Goal: Information Seeking & Learning: Learn about a topic

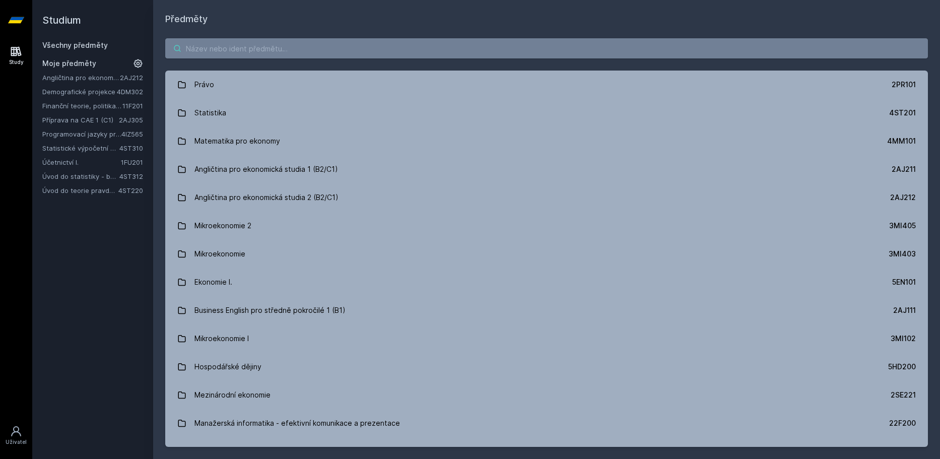
click at [197, 47] on input "search" at bounding box center [546, 48] width 763 height 20
paste input "4IT218"
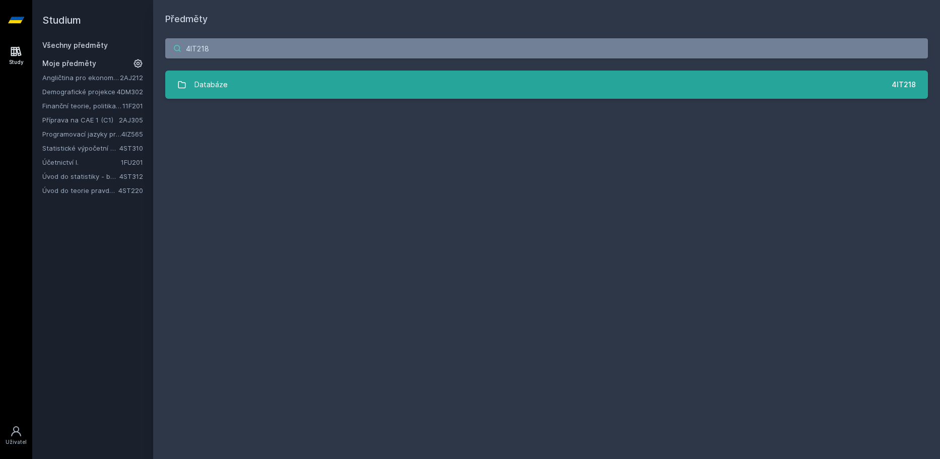
type input "4IT218"
click at [221, 85] on div "Databáze" at bounding box center [210, 85] width 33 height 20
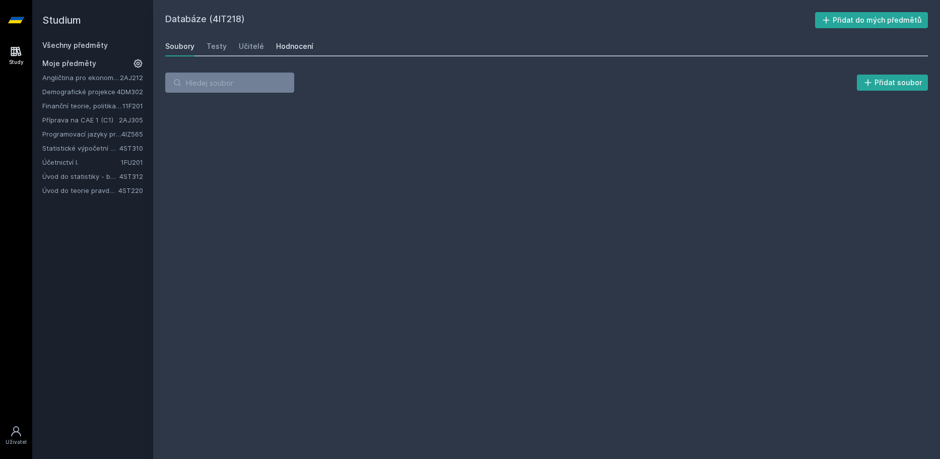
click at [298, 48] on div "Hodnocení" at bounding box center [294, 46] width 37 height 10
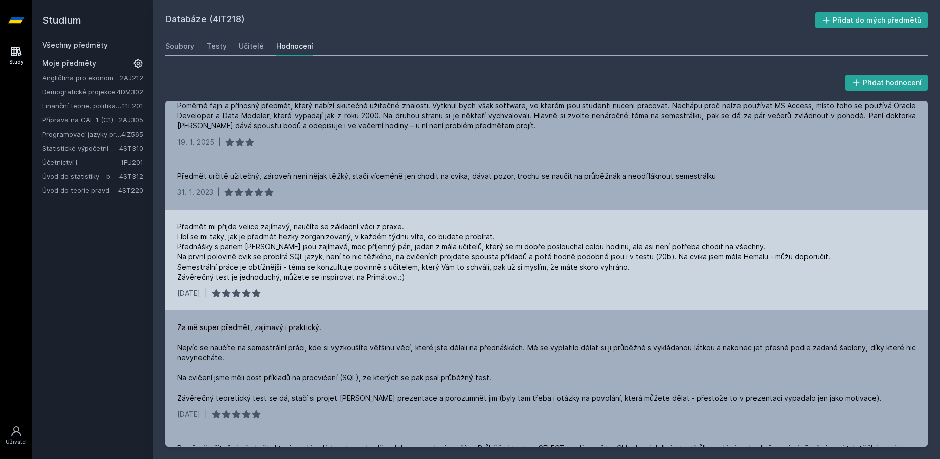
scroll to position [201, 0]
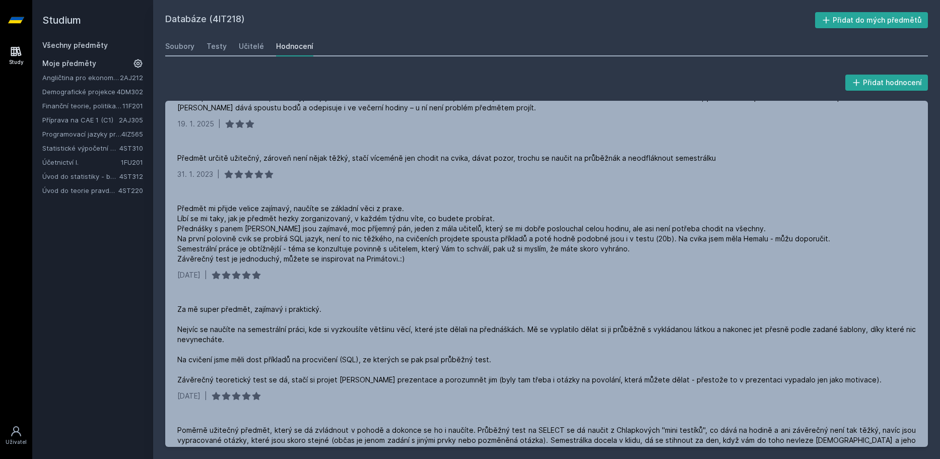
drag, startPoint x: 69, startPoint y: 22, endPoint x: 50, endPoint y: 46, distance: 30.6
drag, startPoint x: 240, startPoint y: 18, endPoint x: 212, endPoint y: 17, distance: 28.2
click at [212, 17] on h2 "Databáze (4IT218)" at bounding box center [490, 20] width 650 height 16
copy h2 "4IT218"
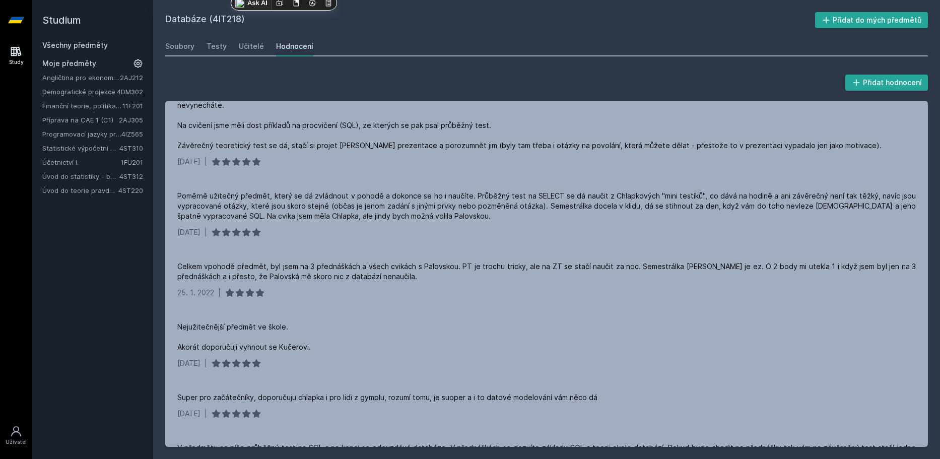
scroll to position [453, 0]
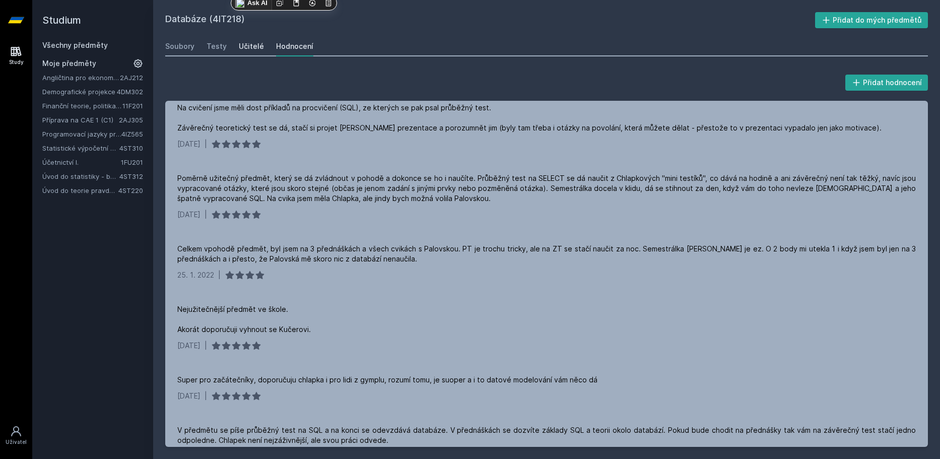
click at [243, 44] on div "Učitelé" at bounding box center [251, 46] width 25 height 10
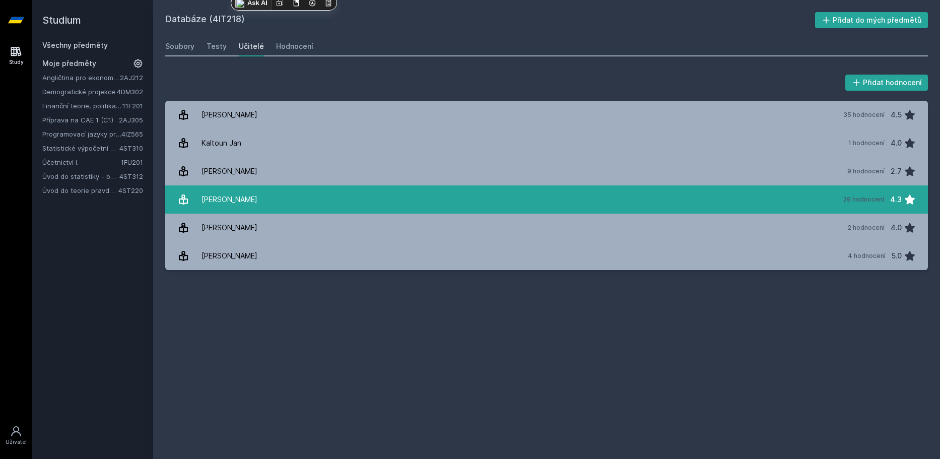
click at [641, 192] on link "[PERSON_NAME] 29 hodnocení 4.3" at bounding box center [546, 199] width 763 height 28
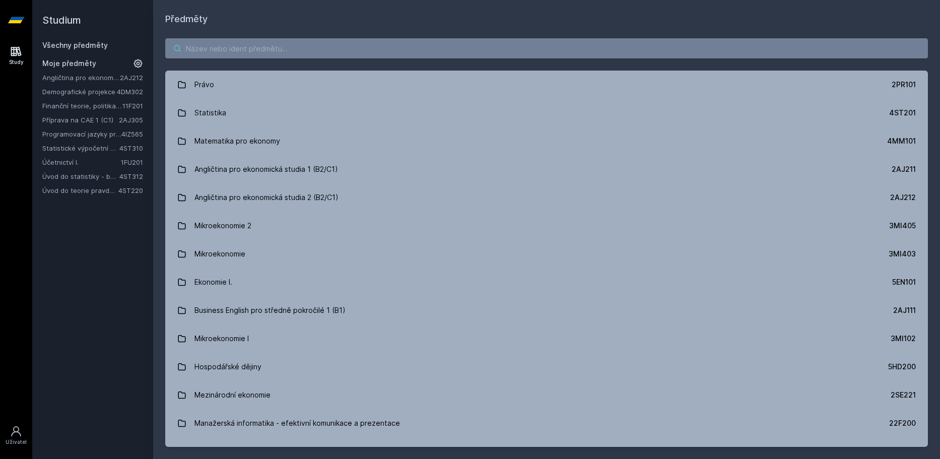
click at [203, 53] on input "search" at bounding box center [546, 48] width 763 height 20
paste input "4EK315"
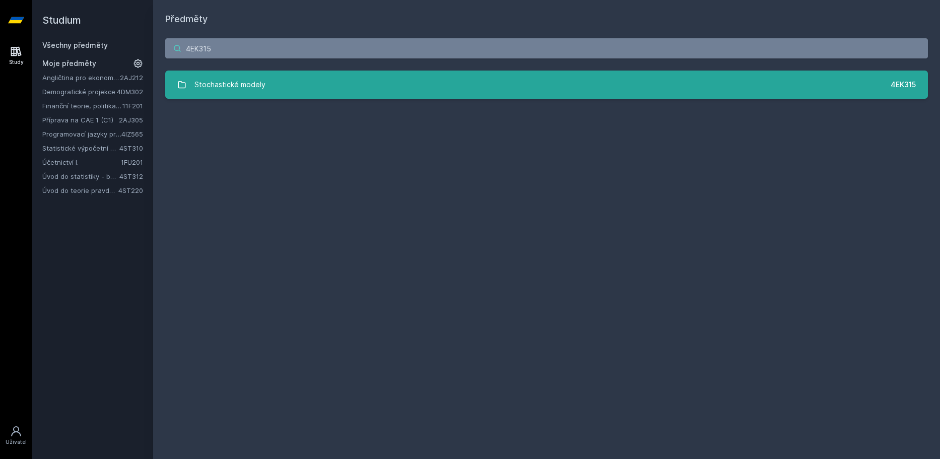
type input "4EK315"
click at [211, 90] on div "Stochastické modely" at bounding box center [229, 85] width 71 height 20
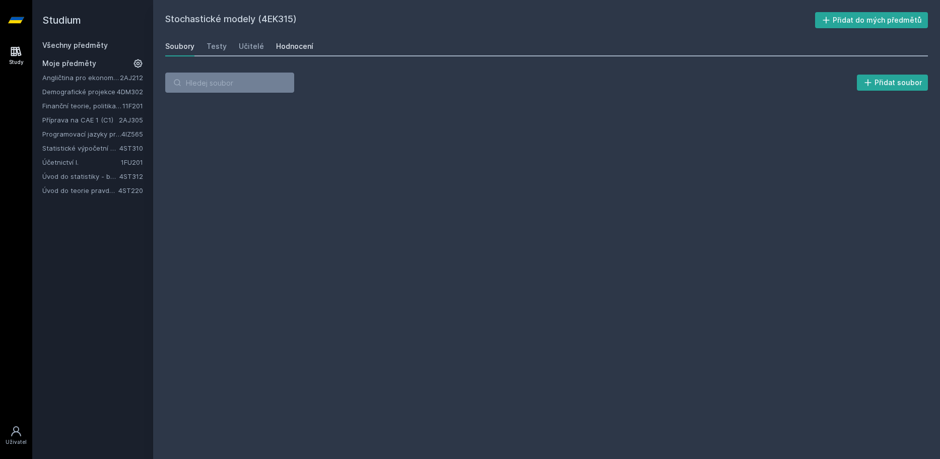
click at [289, 49] on div "Hodnocení" at bounding box center [294, 46] width 37 height 10
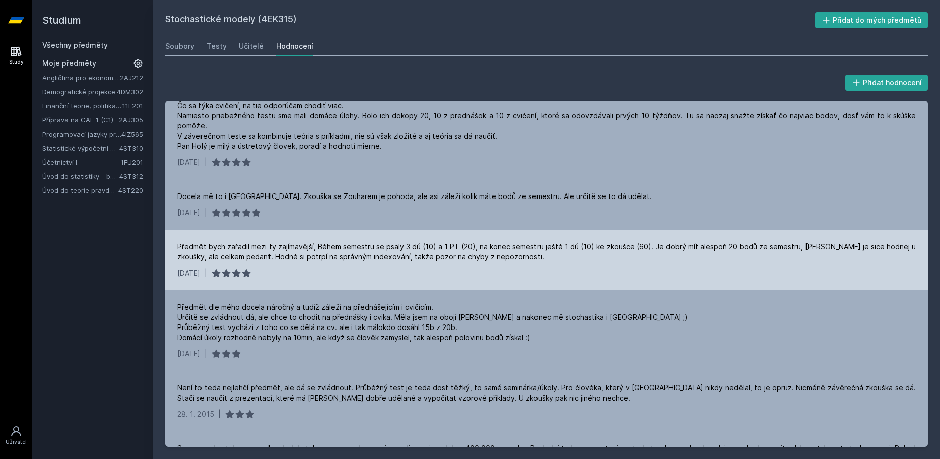
scroll to position [50, 0]
